Goal: Find specific page/section: Find specific page/section

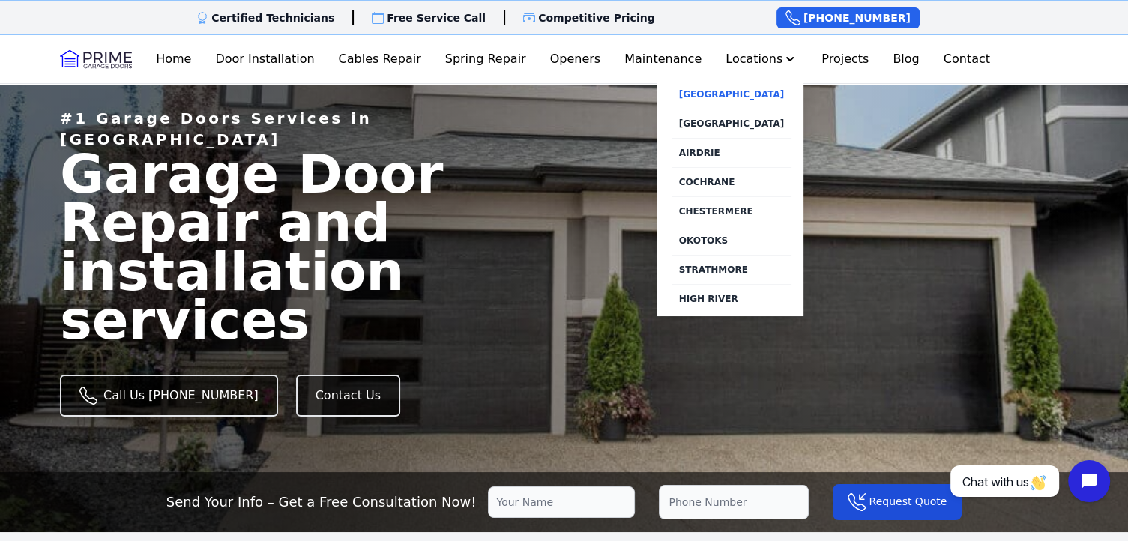
click at [714, 93] on link "[GEOGRAPHIC_DATA]" at bounding box center [732, 94] width 121 height 28
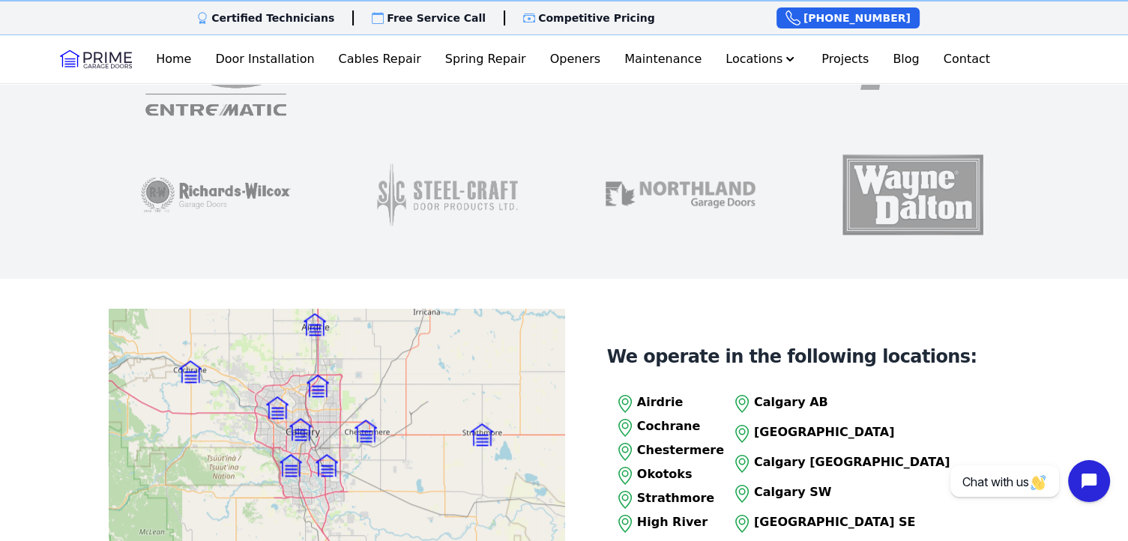
scroll to position [1424, 0]
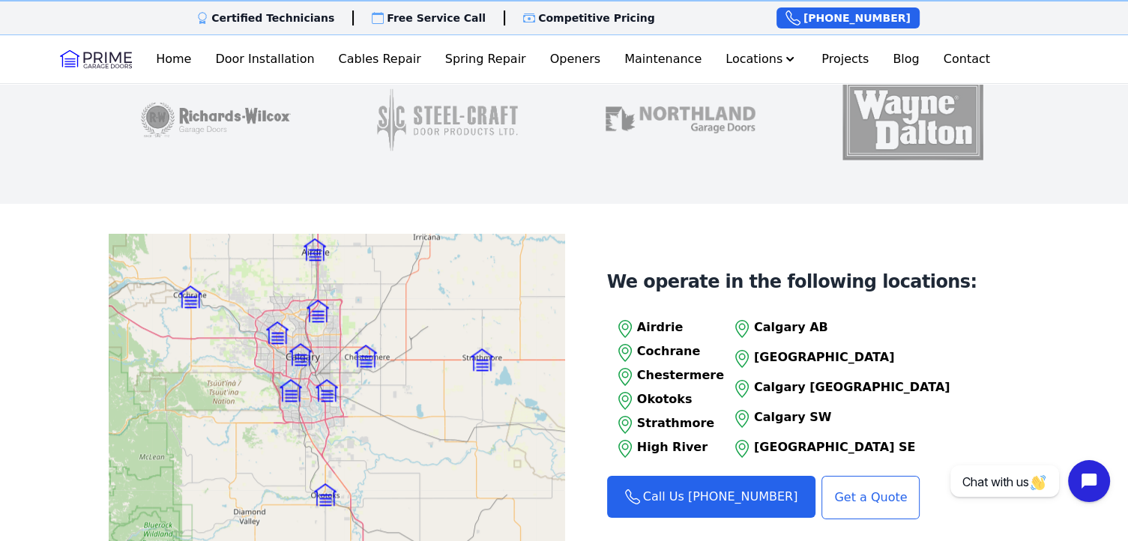
click at [276, 322] on img at bounding box center [277, 333] width 22 height 22
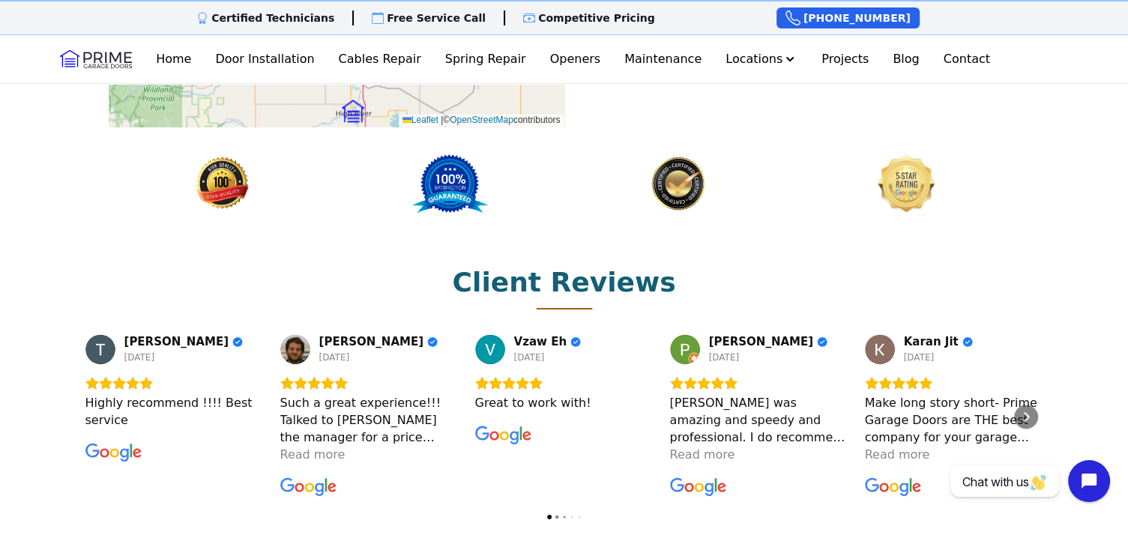
scroll to position [1874, 0]
